Goal: Information Seeking & Learning: Learn about a topic

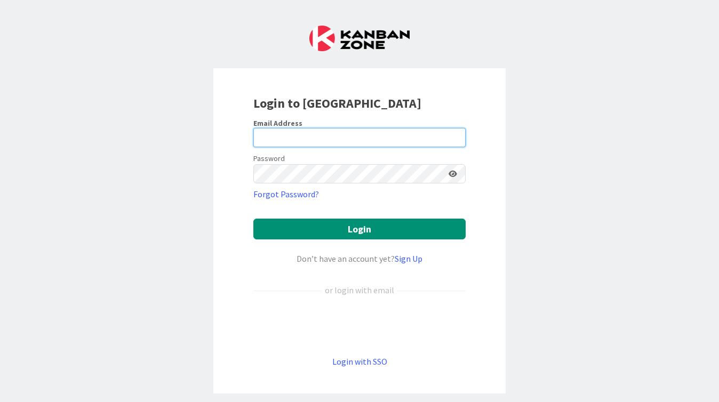
type input "[PERSON_NAME][EMAIL_ADDRESS][DOMAIN_NAME]"
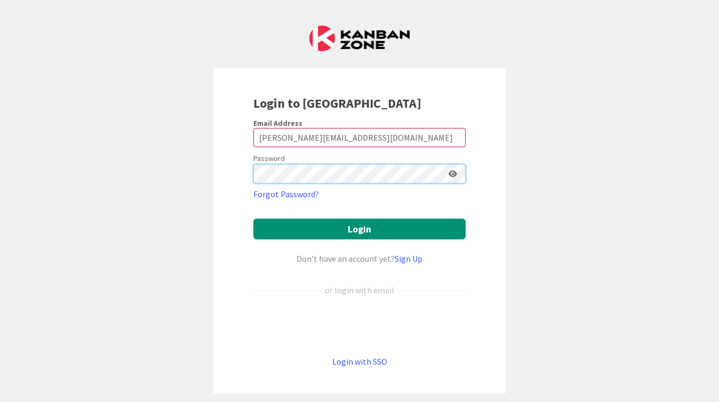
click at [359, 229] on button "Login" at bounding box center [359, 229] width 212 height 21
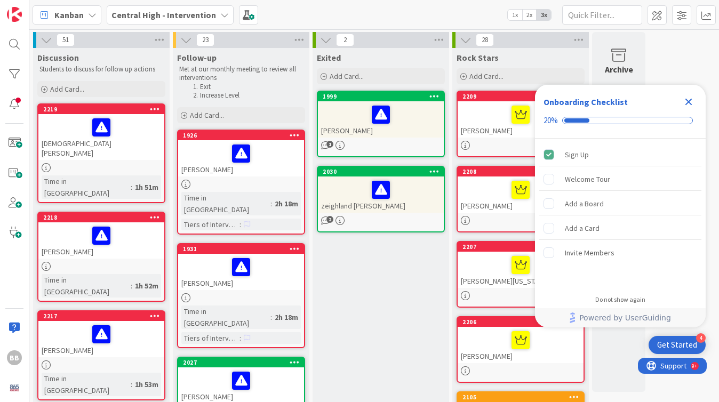
click at [688, 102] on icon "Close Checklist" at bounding box center [688, 102] width 7 height 7
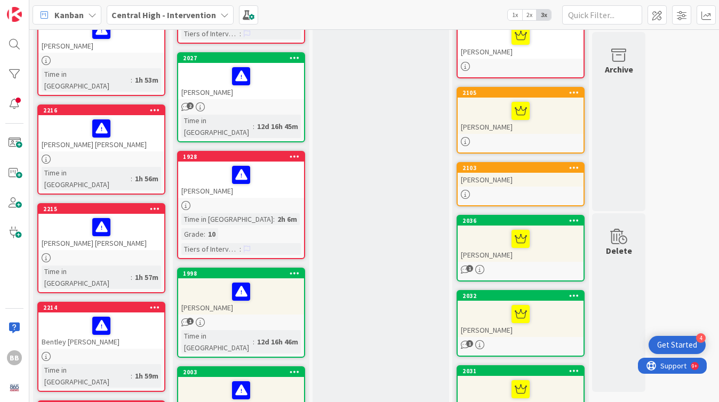
scroll to position [312, 0]
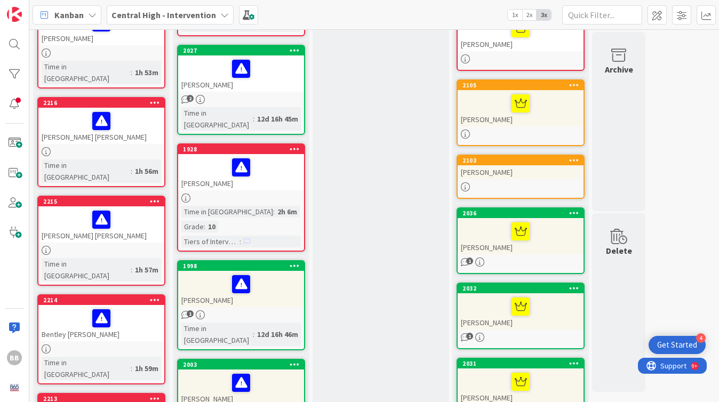
click at [137, 307] on div at bounding box center [101, 318] width 119 height 22
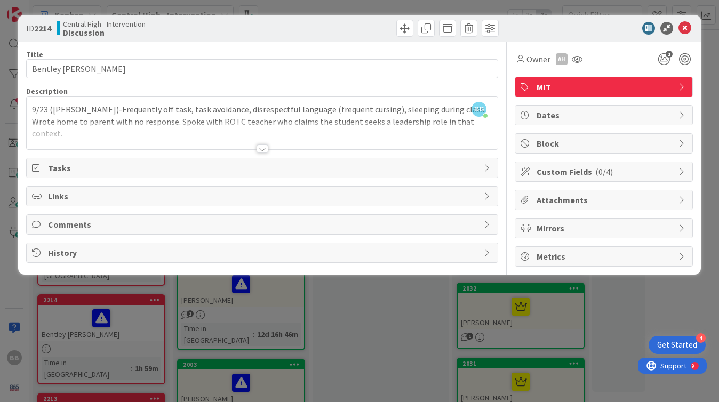
click at [261, 148] on div at bounding box center [262, 148] width 12 height 9
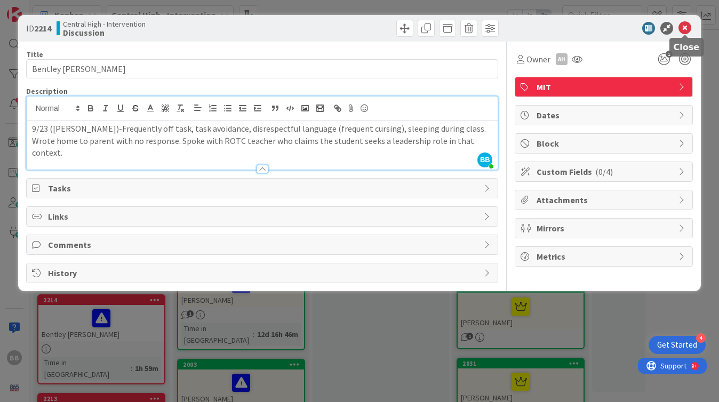
click at [686, 24] on icon at bounding box center [684, 28] width 13 height 13
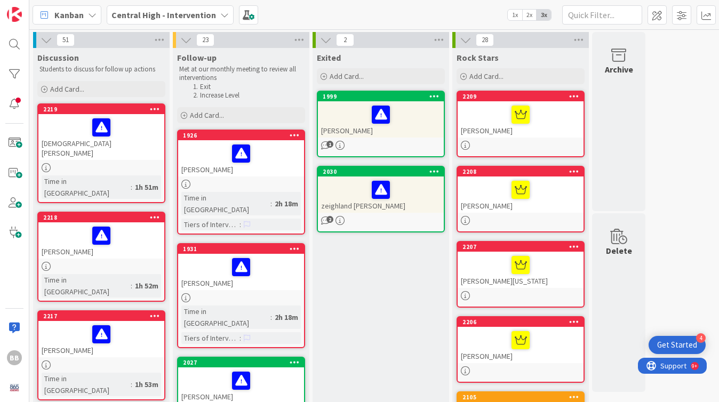
click at [100, 149] on div "[DEMOGRAPHIC_DATA][PERSON_NAME]" at bounding box center [101, 137] width 126 height 46
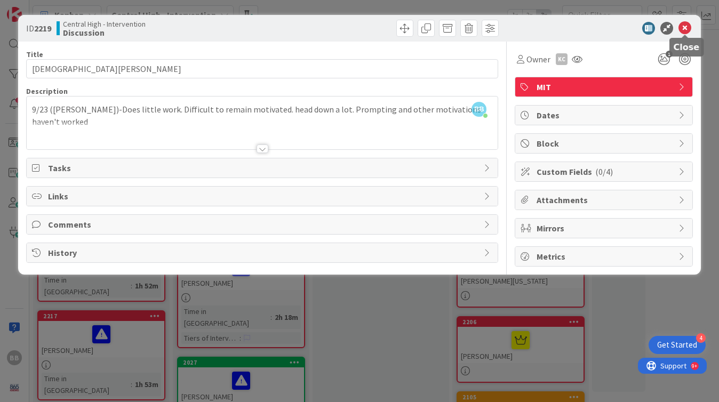
click at [684, 29] on icon at bounding box center [684, 28] width 13 height 13
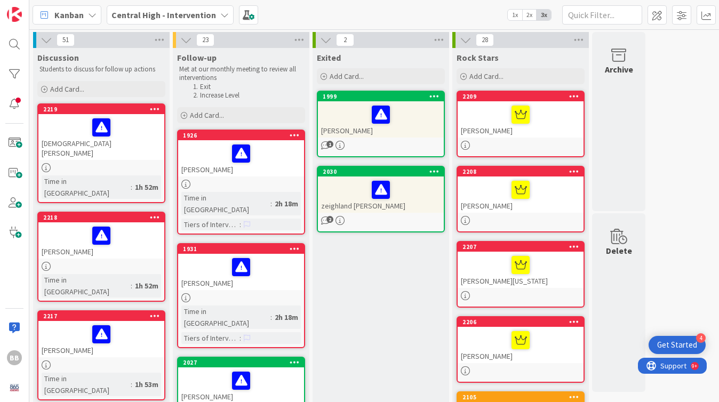
click at [140, 274] on div "Time in Column : 1h 52m" at bounding box center [101, 285] width 119 height 23
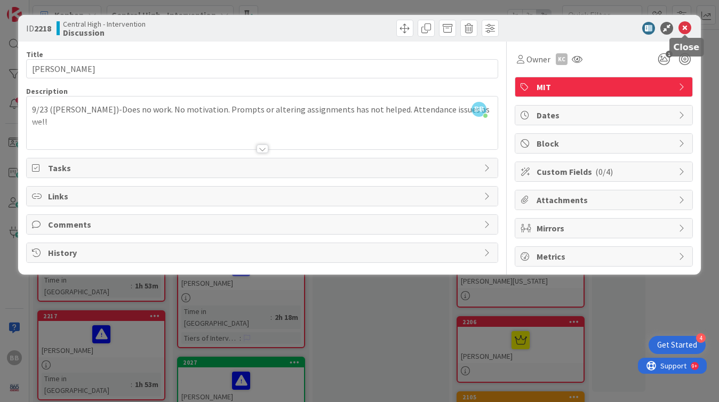
click at [685, 29] on icon at bounding box center [684, 28] width 13 height 13
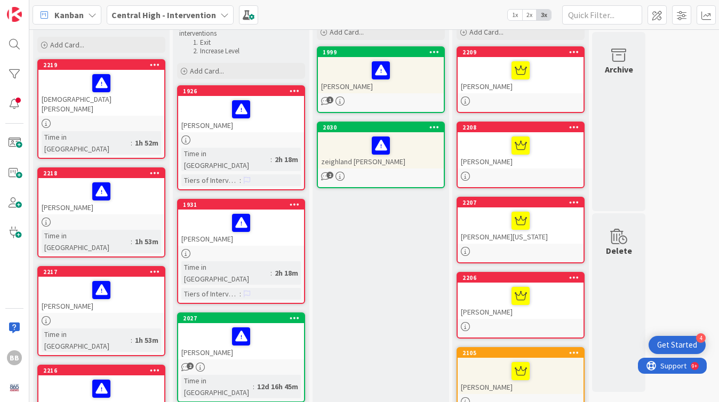
scroll to position [45, 0]
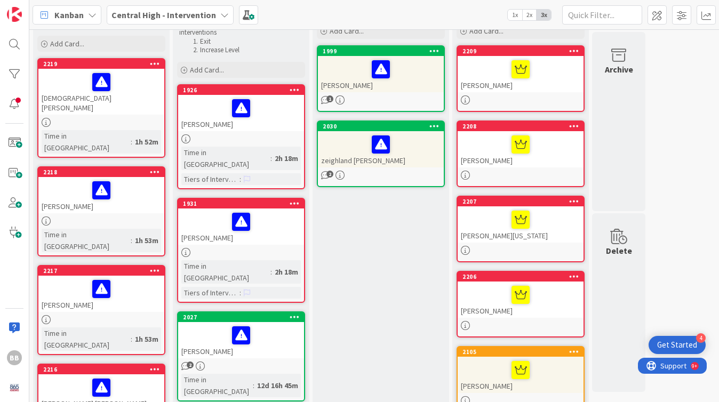
click at [128, 315] on div at bounding box center [101, 319] width 126 height 9
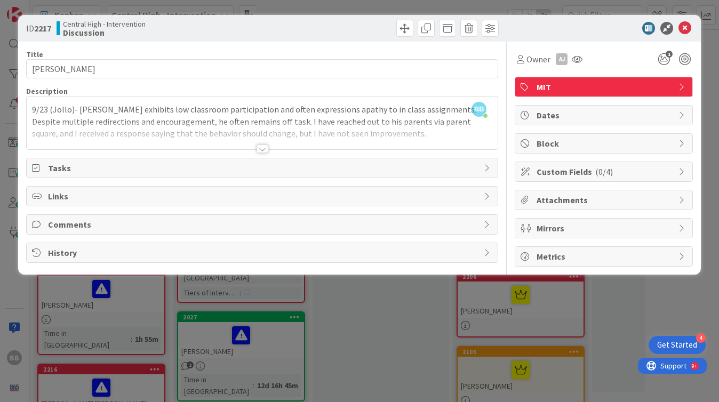
click at [265, 147] on div at bounding box center [262, 148] width 12 height 9
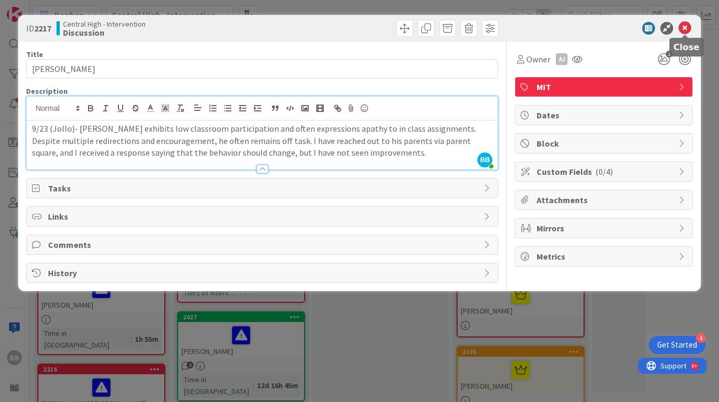
click at [686, 27] on icon at bounding box center [684, 28] width 13 height 13
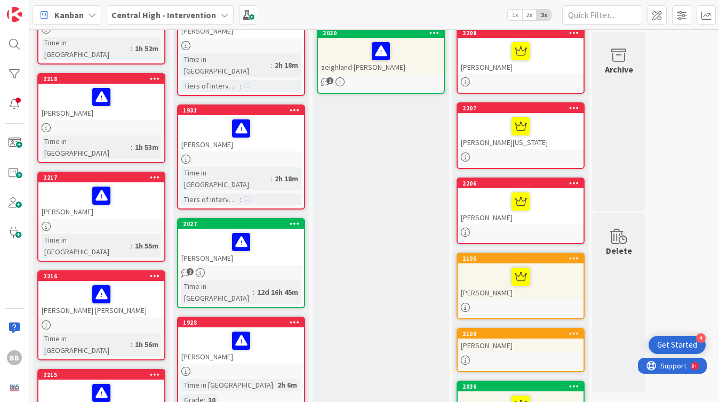
scroll to position [140, 0]
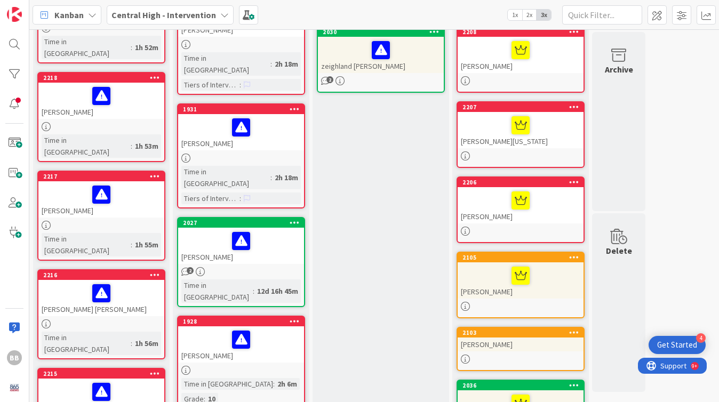
click at [130, 319] on div at bounding box center [101, 323] width 126 height 9
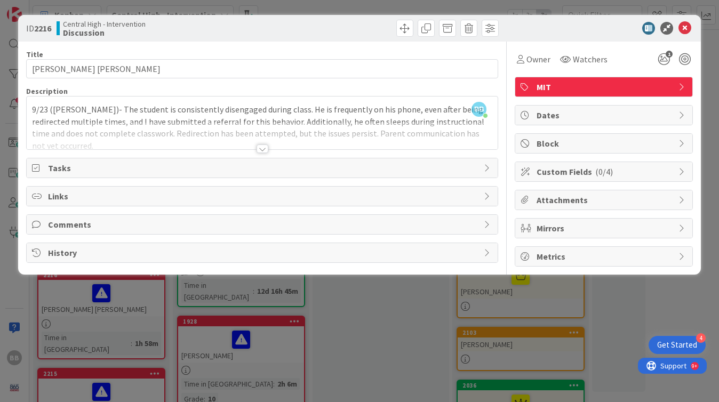
click at [263, 149] on div at bounding box center [262, 148] width 12 height 9
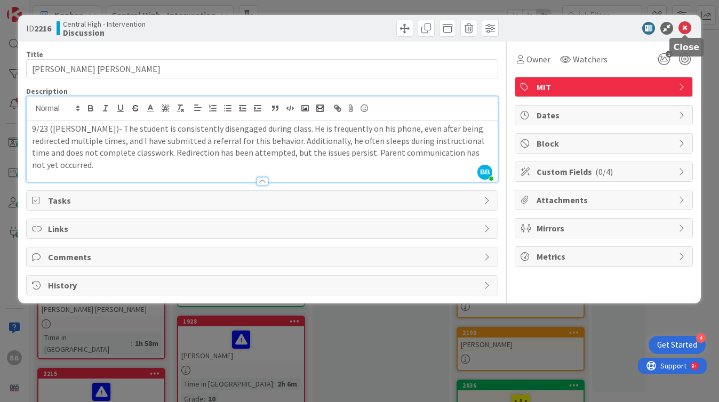
click at [685, 31] on icon at bounding box center [684, 28] width 13 height 13
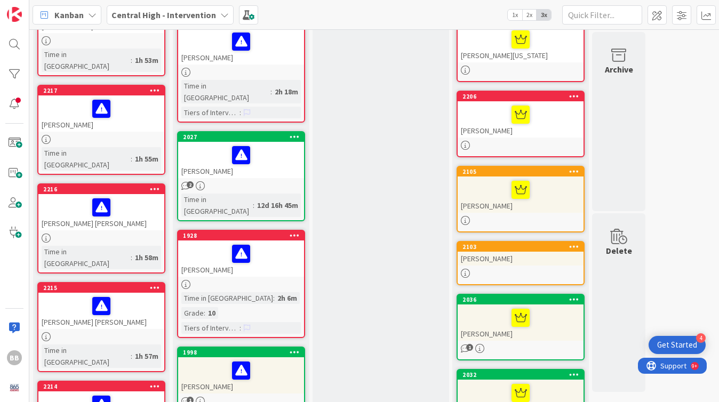
scroll to position [227, 0]
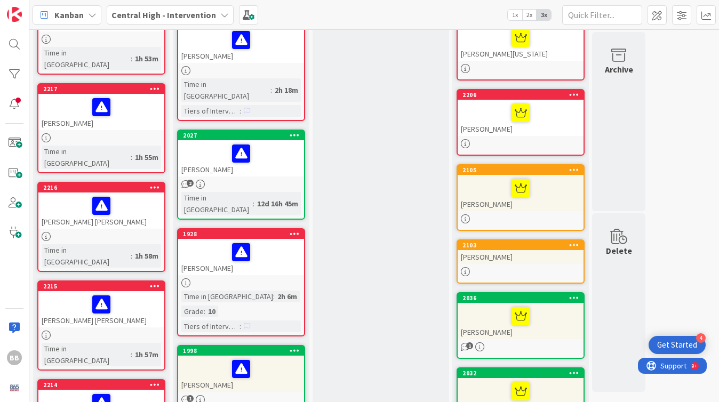
click at [124, 280] on link "2215 [PERSON_NAME] [PERSON_NAME] Time in Column : 1h 57m" at bounding box center [101, 325] width 128 height 90
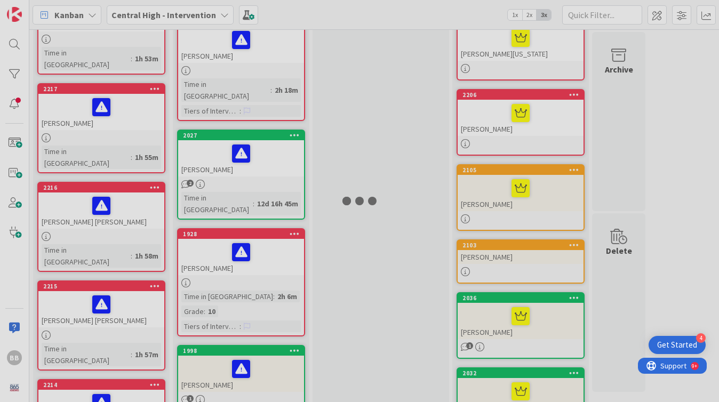
click at [124, 273] on div at bounding box center [359, 201] width 719 height 402
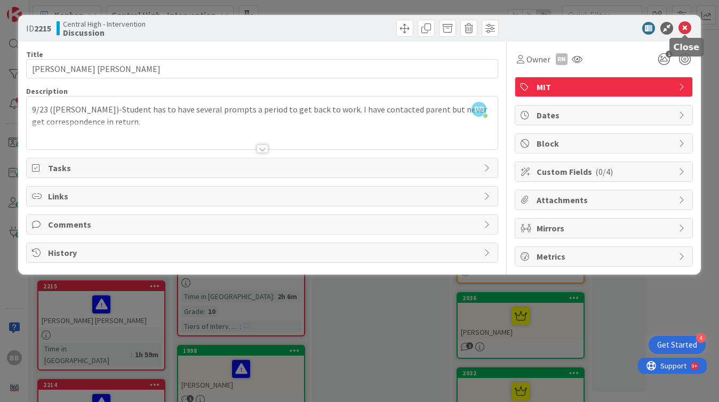
click at [685, 25] on icon at bounding box center [684, 28] width 13 height 13
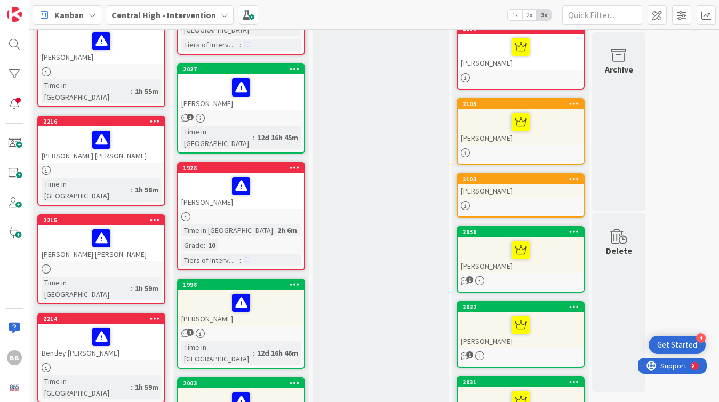
scroll to position [294, 0]
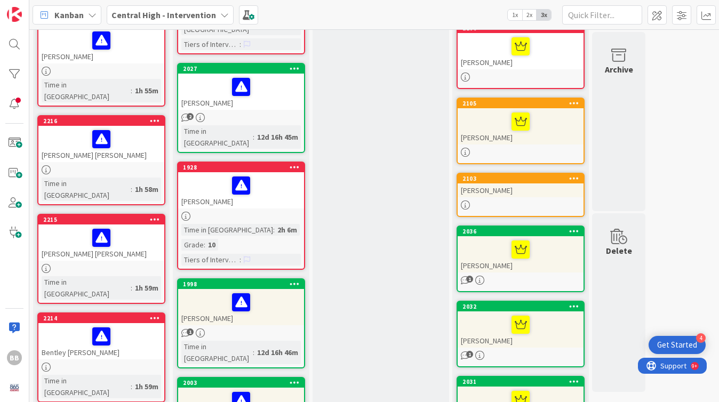
click at [130, 363] on div at bounding box center [101, 367] width 126 height 9
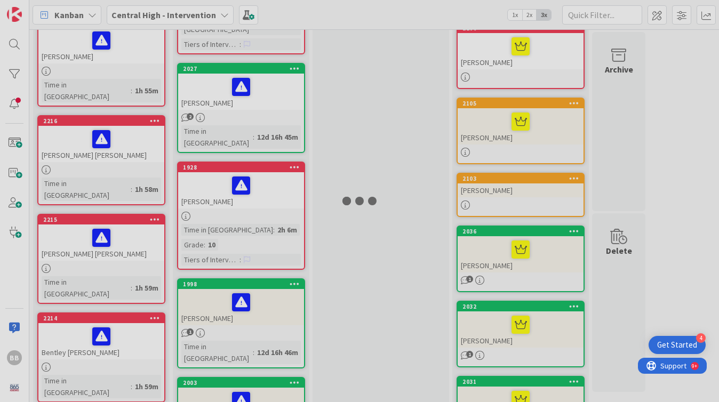
click at [130, 294] on div at bounding box center [359, 201] width 719 height 402
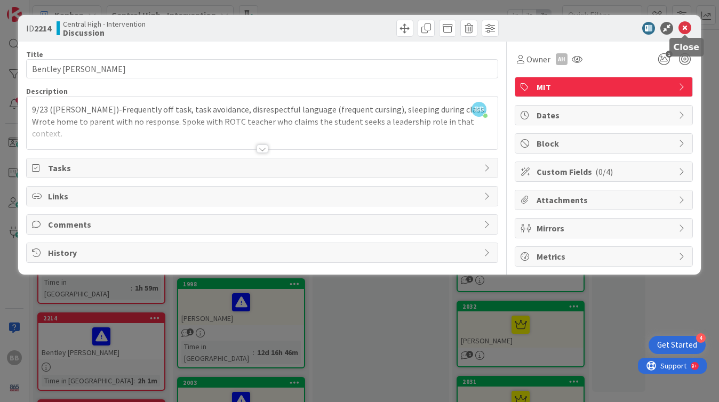
click at [684, 27] on icon at bounding box center [684, 28] width 13 height 13
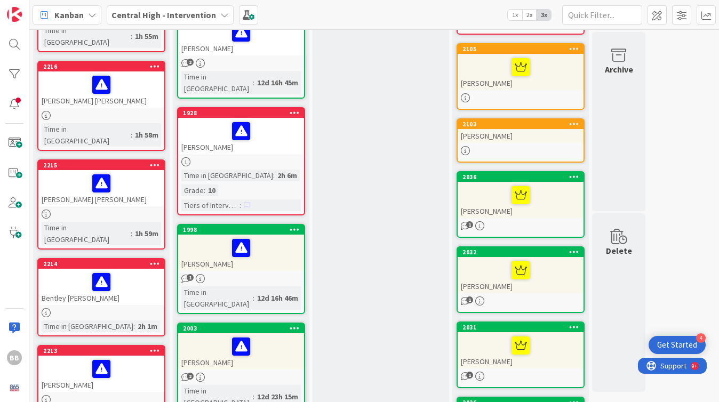
scroll to position [370, 0]
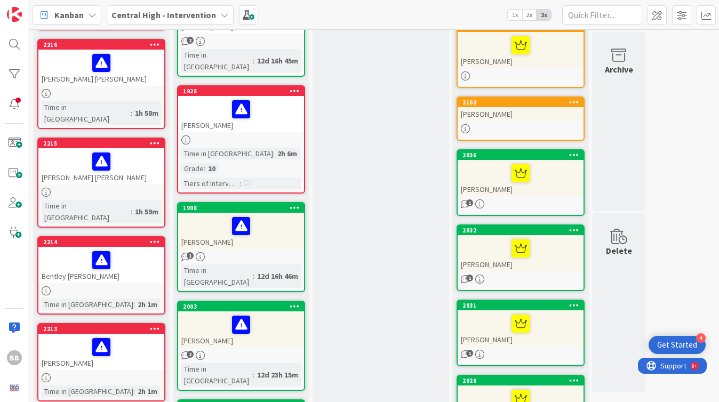
click at [140, 334] on div "[PERSON_NAME]" at bounding box center [101, 352] width 126 height 36
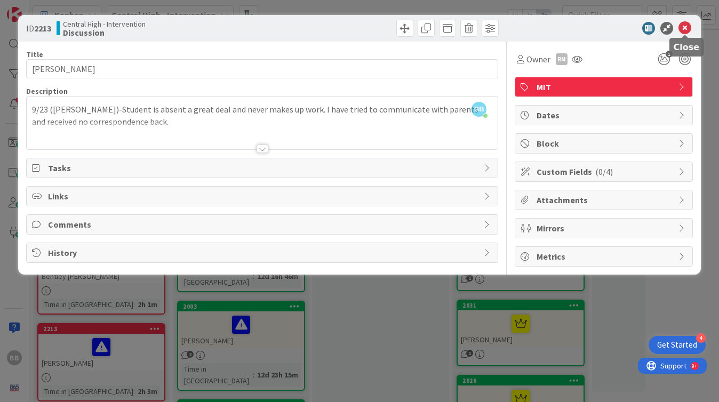
click at [689, 23] on icon at bounding box center [684, 28] width 13 height 13
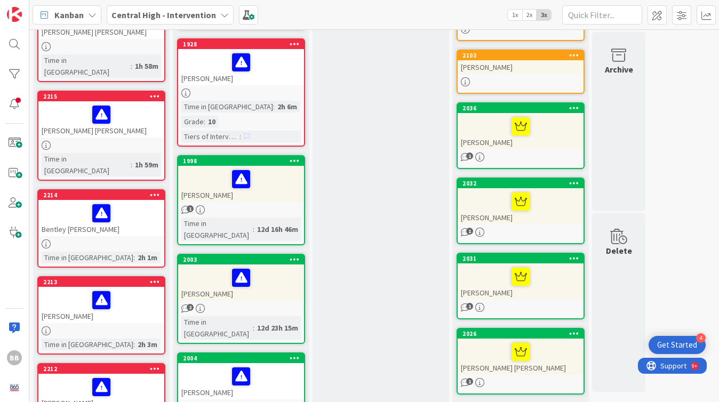
scroll to position [445, 0]
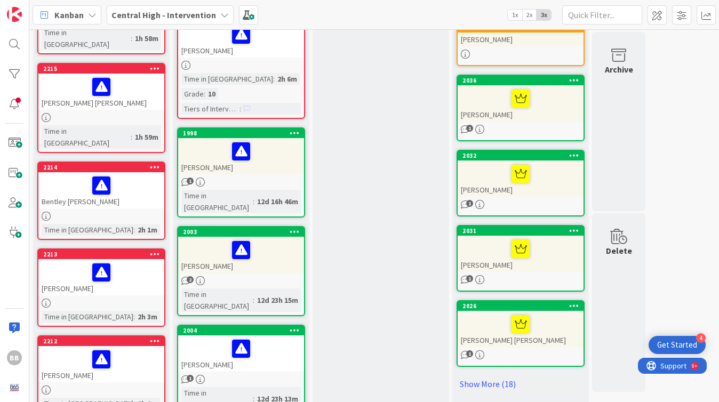
click at [128, 398] on div "Time in Column : 2h 2m" at bounding box center [101, 404] width 119 height 12
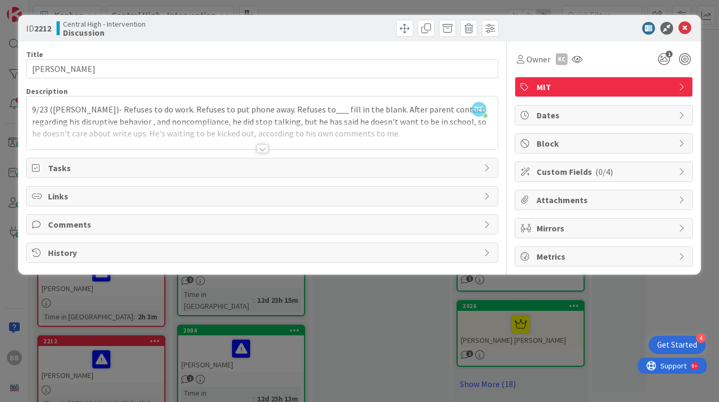
click at [261, 151] on div at bounding box center [262, 148] width 12 height 9
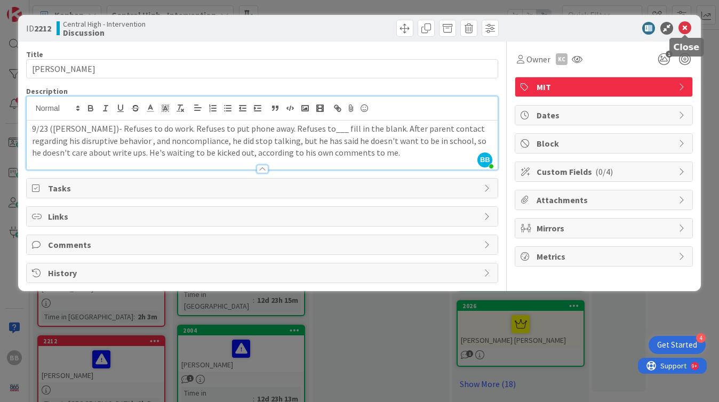
click at [686, 28] on icon at bounding box center [684, 28] width 13 height 13
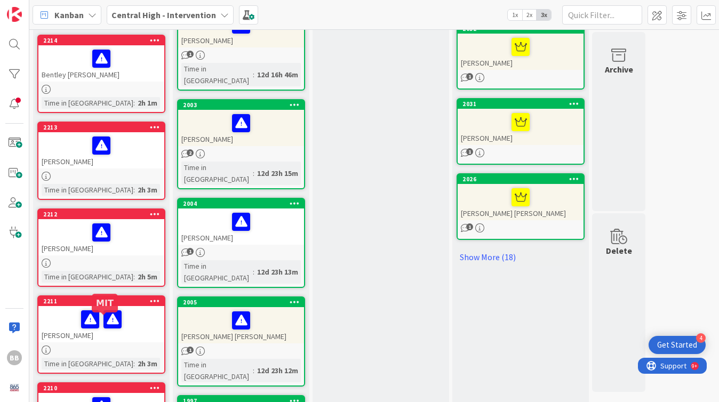
scroll to position [573, 0]
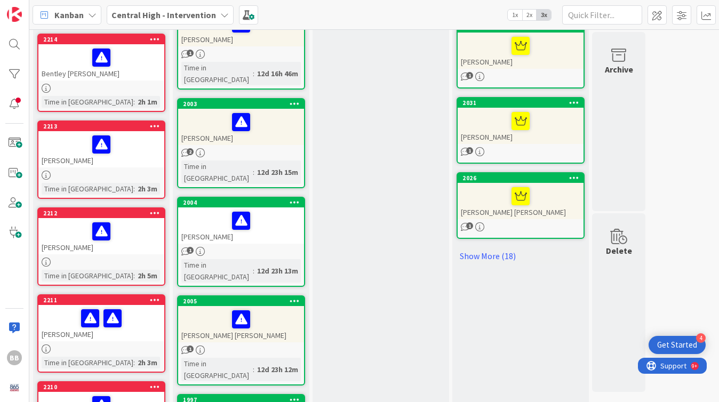
click at [127, 294] on link "2211 [PERSON_NAME] Time in [GEOGRAPHIC_DATA] : 2h 3m" at bounding box center [101, 333] width 128 height 78
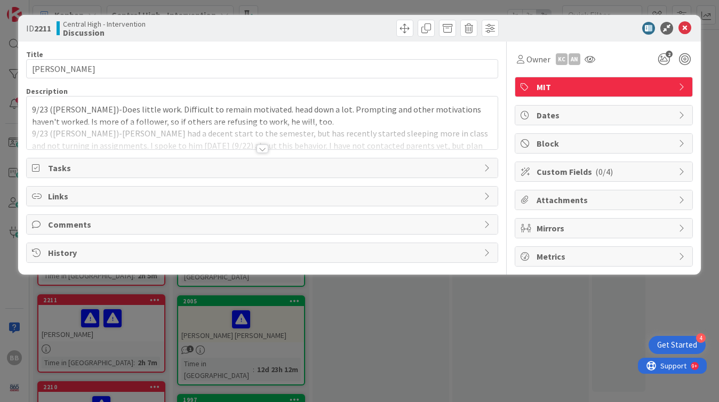
click at [263, 150] on div at bounding box center [262, 148] width 12 height 9
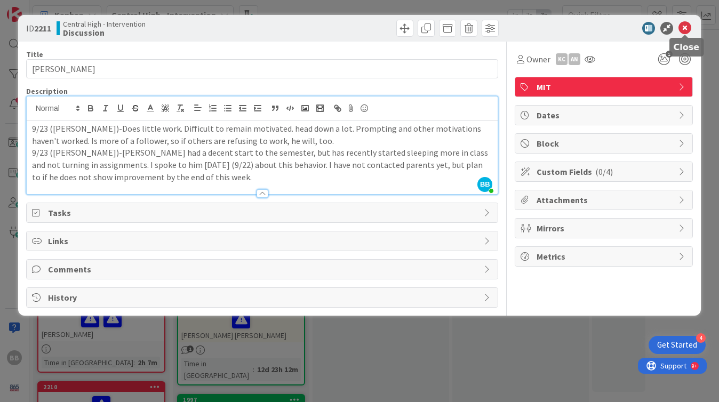
click at [683, 26] on icon at bounding box center [684, 28] width 13 height 13
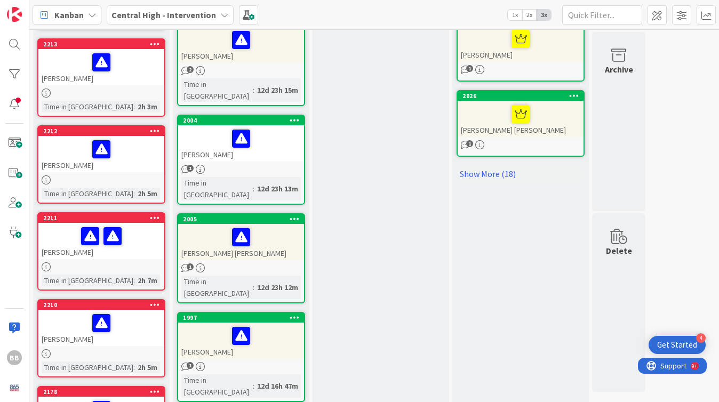
scroll to position [658, 0]
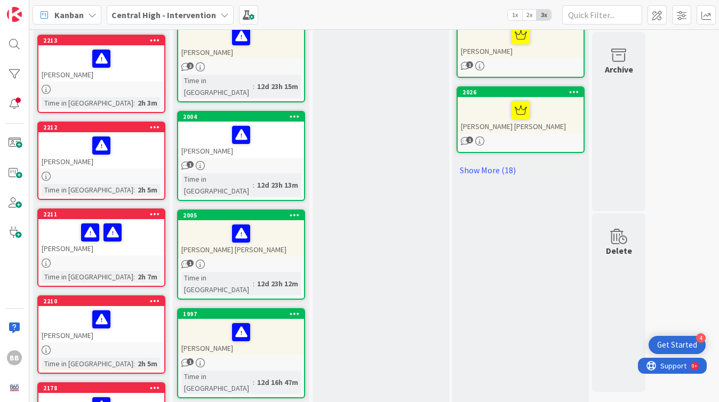
click at [125, 345] on div at bounding box center [101, 349] width 126 height 9
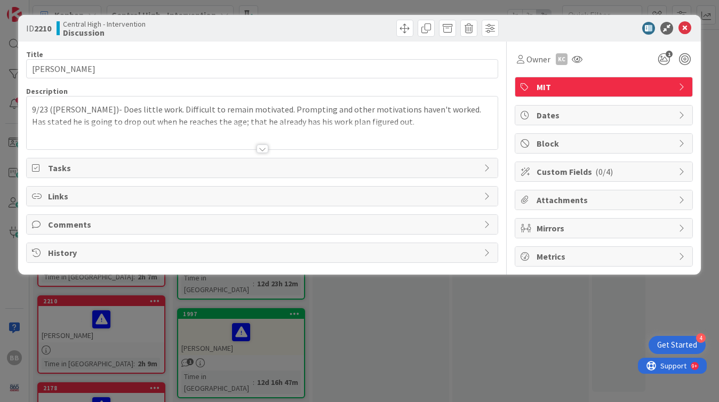
click at [260, 150] on div at bounding box center [262, 148] width 12 height 9
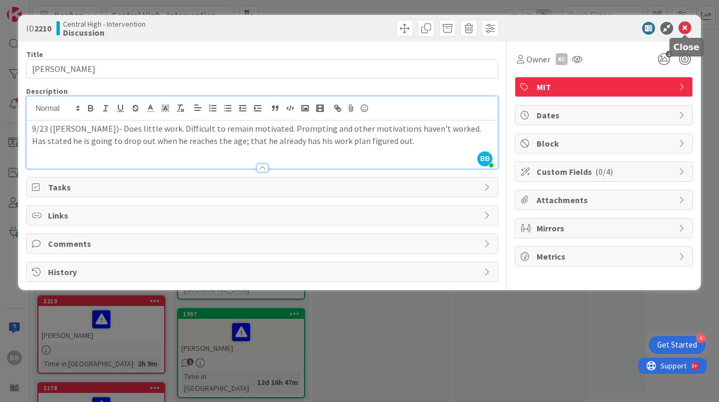
click at [684, 27] on icon at bounding box center [684, 28] width 13 height 13
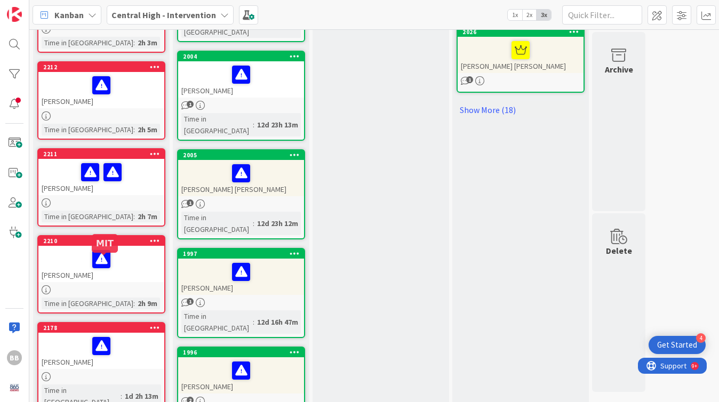
scroll to position [720, 0]
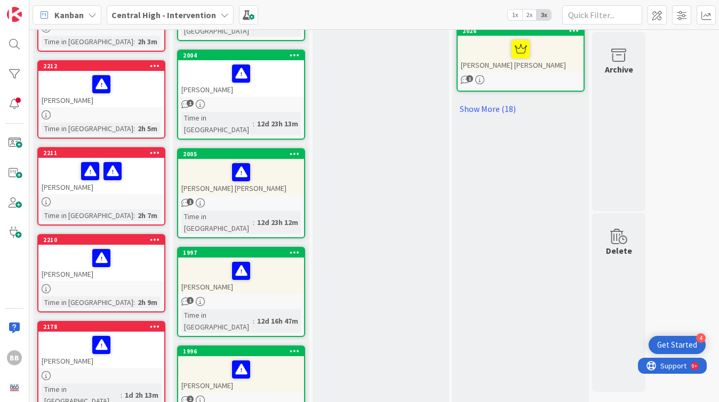
click at [114, 371] on div at bounding box center [101, 375] width 126 height 9
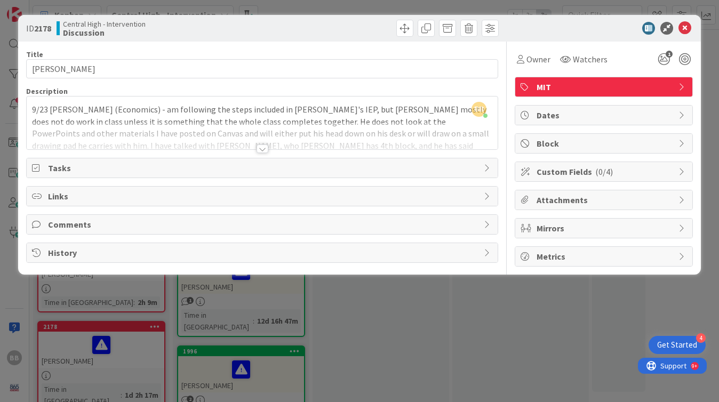
click at [264, 152] on div at bounding box center [262, 148] width 12 height 9
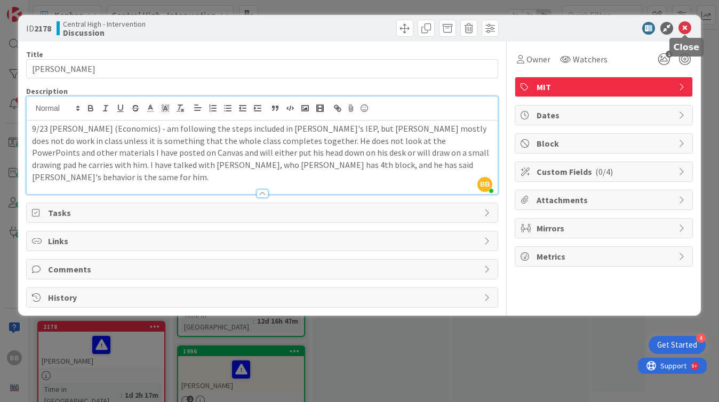
click at [687, 24] on icon at bounding box center [684, 28] width 13 height 13
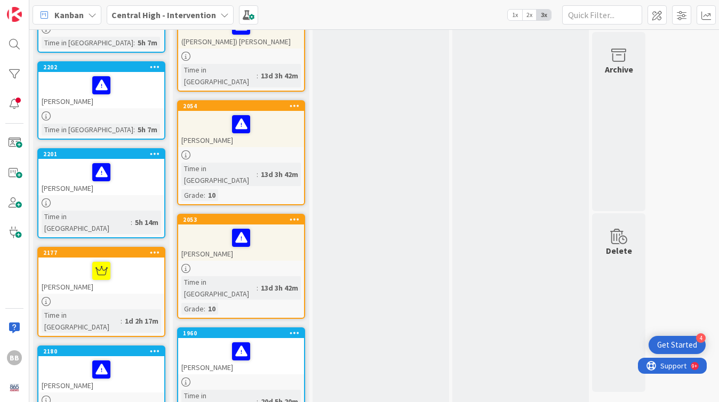
scroll to position [1858, 0]
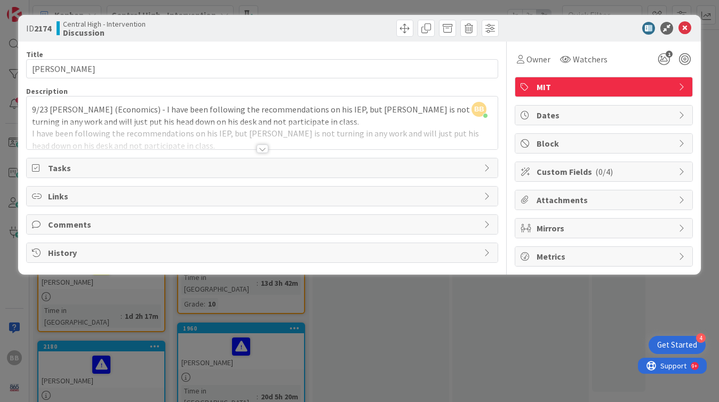
click at [262, 148] on div at bounding box center [262, 148] width 12 height 9
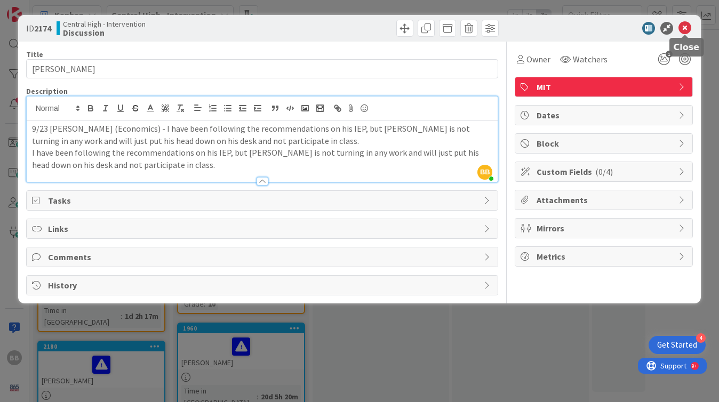
click at [684, 28] on icon at bounding box center [684, 28] width 13 height 13
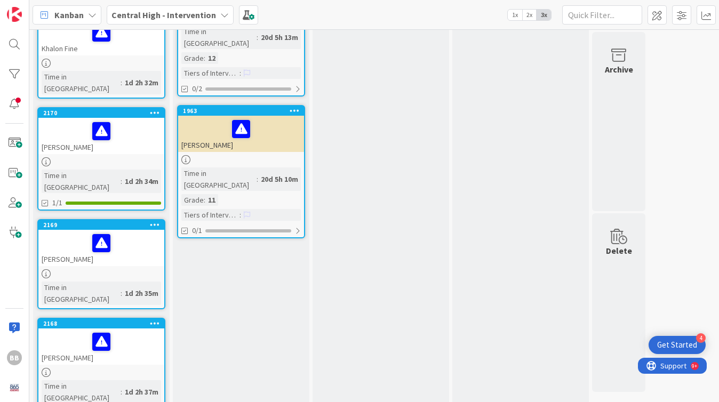
scroll to position [2487, 0]
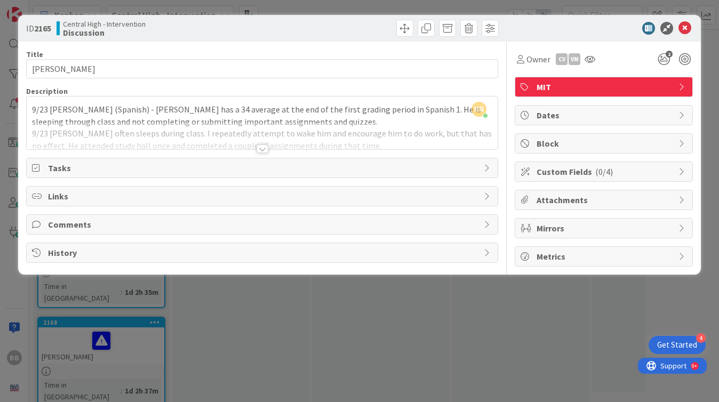
click at [263, 151] on div at bounding box center [262, 148] width 12 height 9
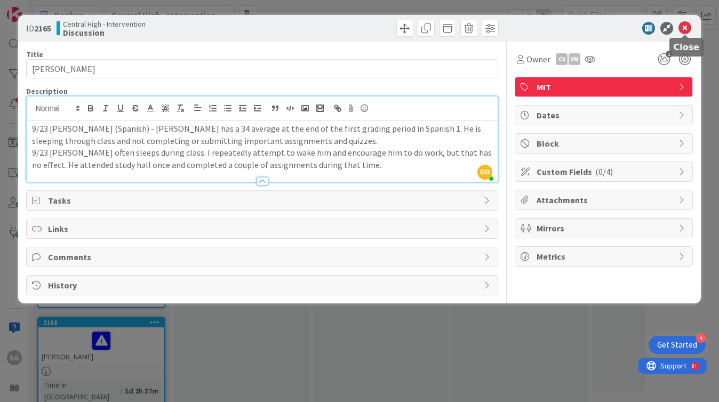
click at [685, 31] on icon at bounding box center [684, 28] width 13 height 13
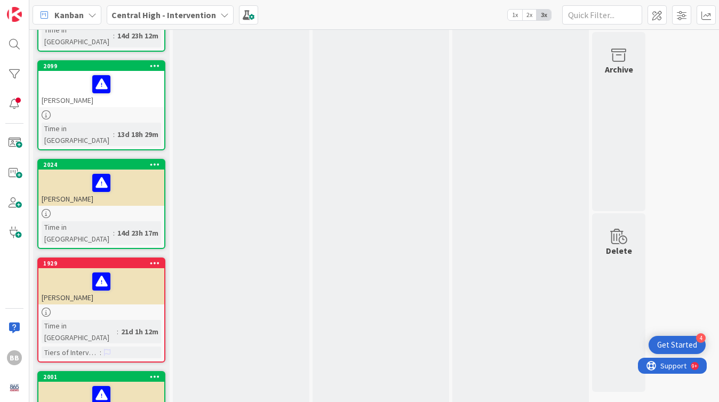
scroll to position [3854, 0]
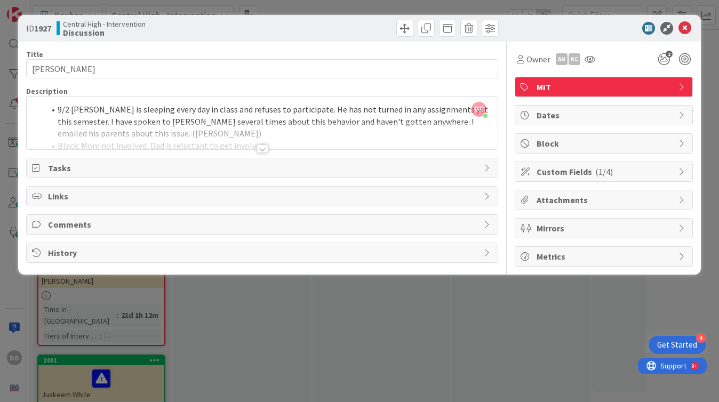
click at [260, 150] on div at bounding box center [262, 148] width 12 height 9
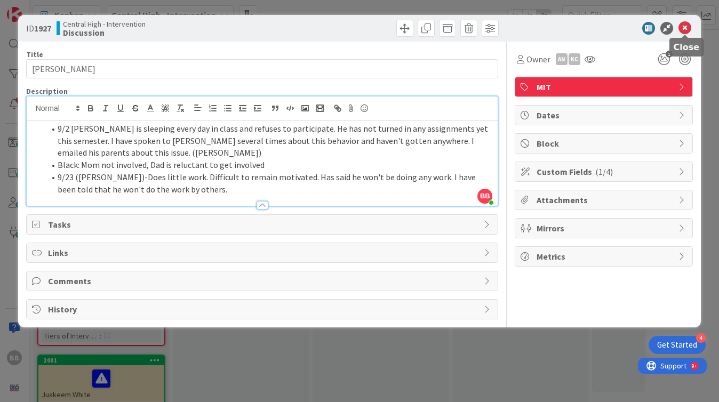
click at [690, 25] on icon at bounding box center [684, 28] width 13 height 13
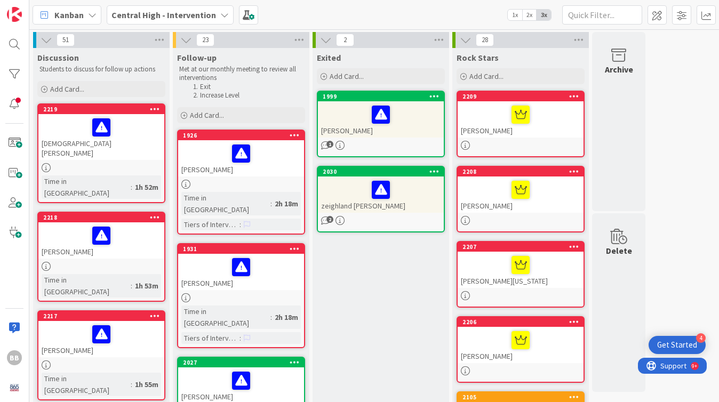
click at [270, 165] on div "[PERSON_NAME]" at bounding box center [241, 158] width 126 height 36
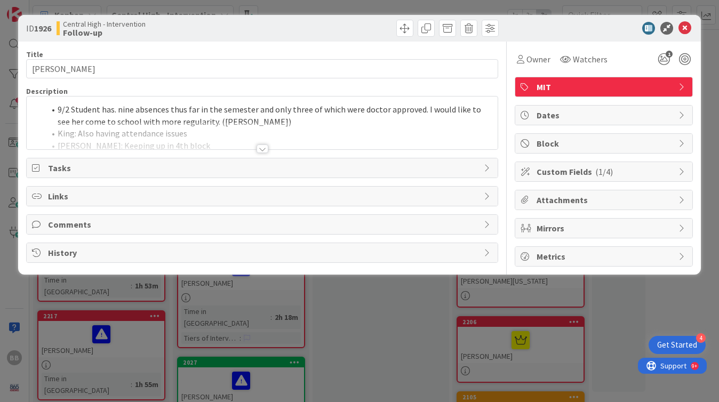
click at [262, 148] on div at bounding box center [262, 148] width 12 height 9
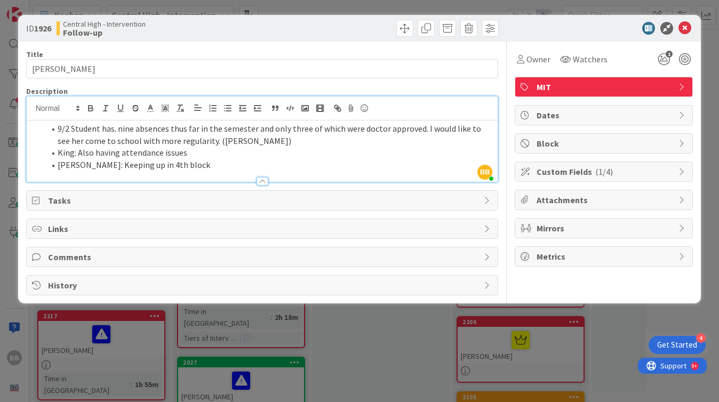
click at [261, 181] on div at bounding box center [262, 181] width 12 height 9
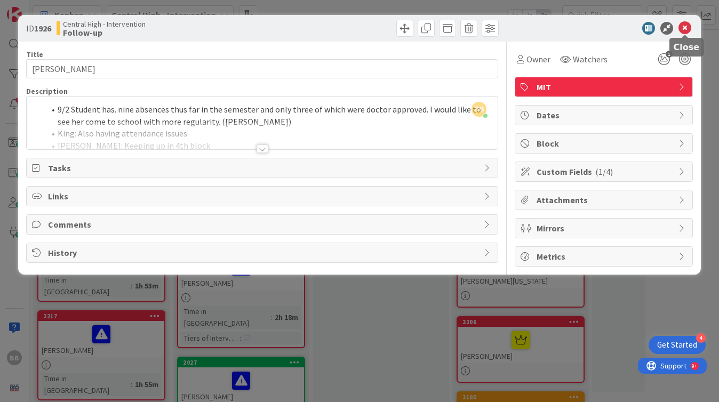
click at [685, 28] on icon at bounding box center [684, 28] width 13 height 13
